Goal: Task Accomplishment & Management: Manage account settings

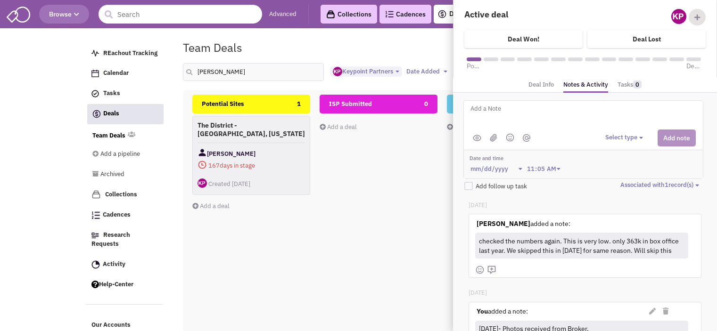
select select "1896"
select select
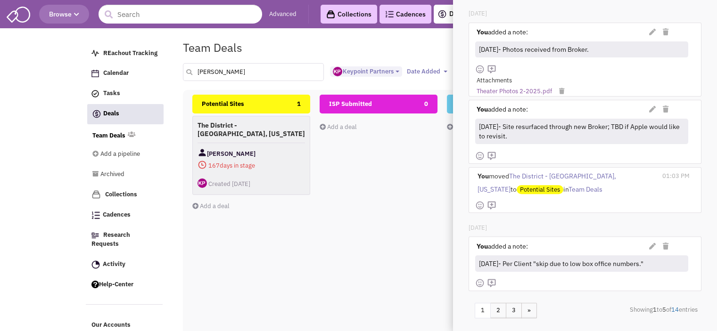
drag, startPoint x: 202, startPoint y: 71, endPoint x: 192, endPoint y: 71, distance: 10.4
click at [192, 71] on div "[PERSON_NAME]" at bounding box center [254, 72] width 154 height 18
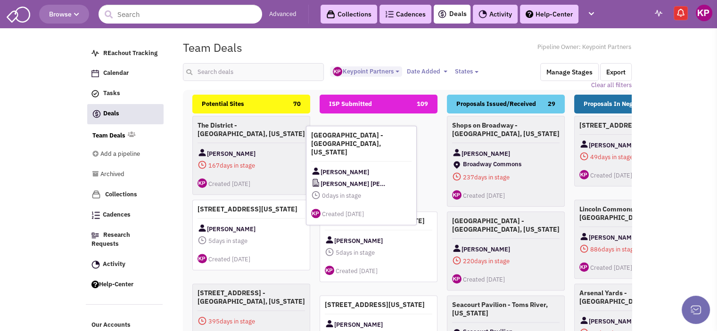
drag, startPoint x: 264, startPoint y: 134, endPoint x: 377, endPoint y: 145, distance: 114.0
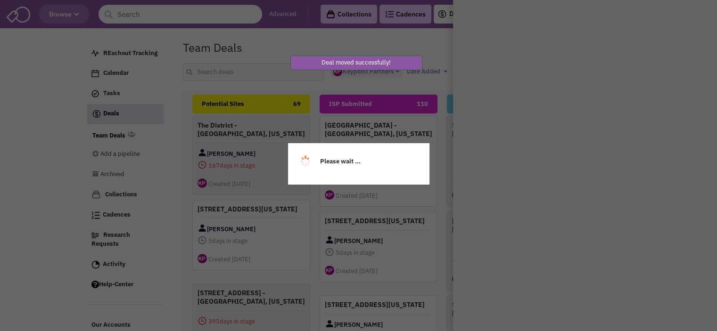
scroll to position [0, 0]
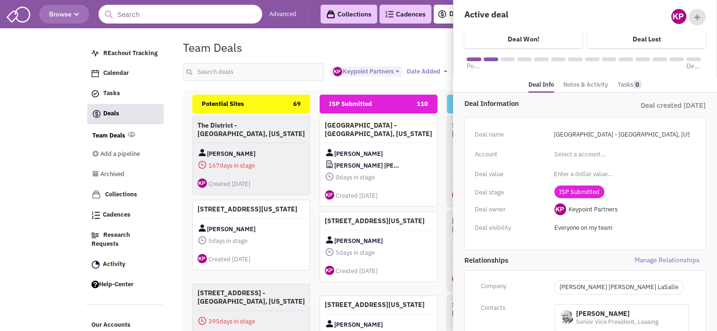
click at [564, 85] on link "Notes & Activity" at bounding box center [585, 85] width 45 height 14
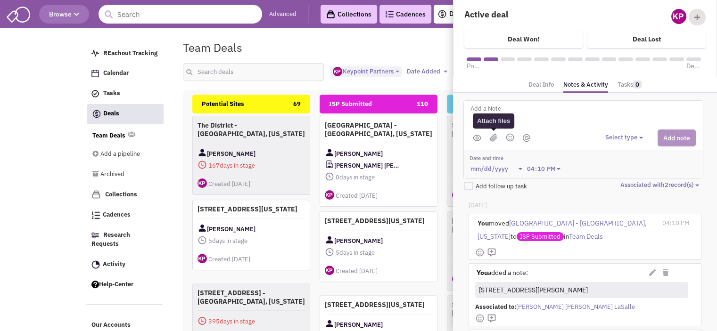
click at [492, 135] on img at bounding box center [494, 138] width 8 height 8
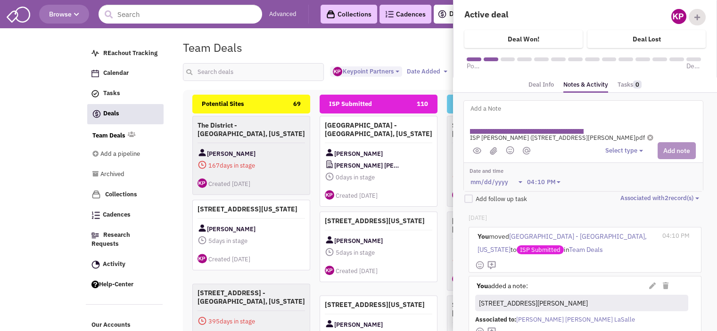
click at [511, 117] on textarea at bounding box center [585, 116] width 233 height 26
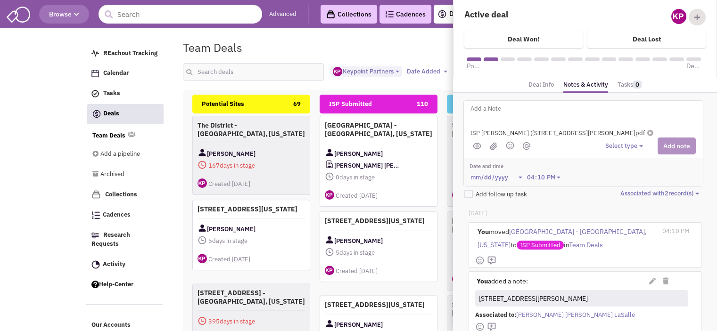
type textarea "8"
type textarea "[DATE] - ISP submitted for Client review."
click at [635, 143] on button "Select type" at bounding box center [625, 146] width 41 height 9
click at [631, 187] on div "Log a note" at bounding box center [619, 191] width 23 height 9
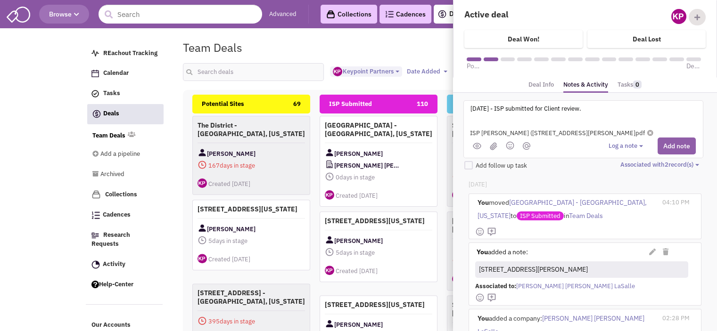
click at [677, 148] on button "Add note" at bounding box center [676, 146] width 38 height 17
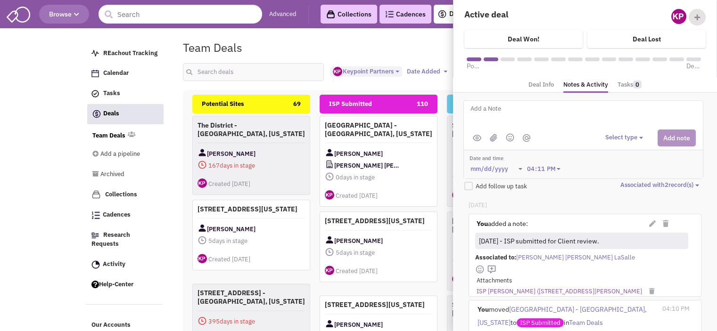
click at [360, 50] on div "Team Deals Pipeline Owner: Keypoint Partners" at bounding box center [407, 48] width 461 height 22
